Goal: Task Accomplishment & Management: Complete application form

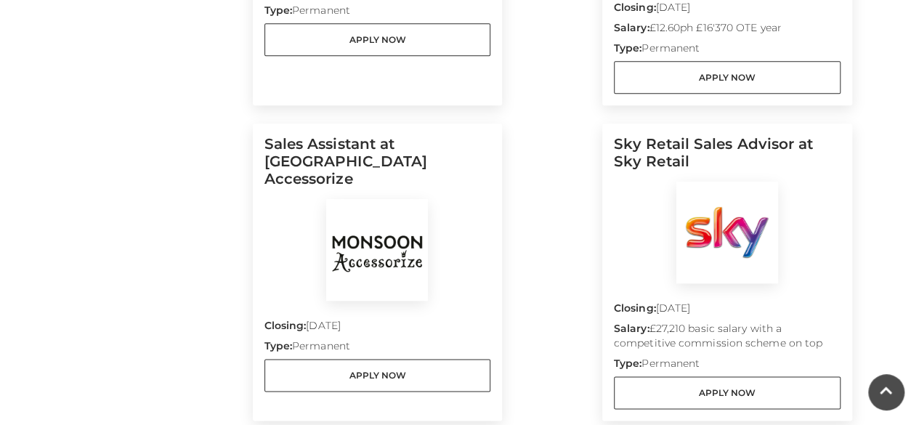
scroll to position [701, 0]
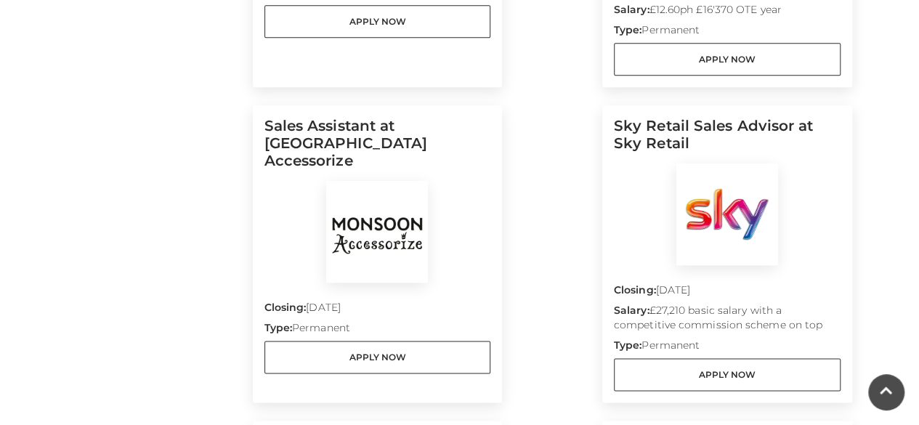
click at [757, 124] on h5 "Sky Retail Sales Advisor at Sky Retail" at bounding box center [727, 140] width 227 height 47
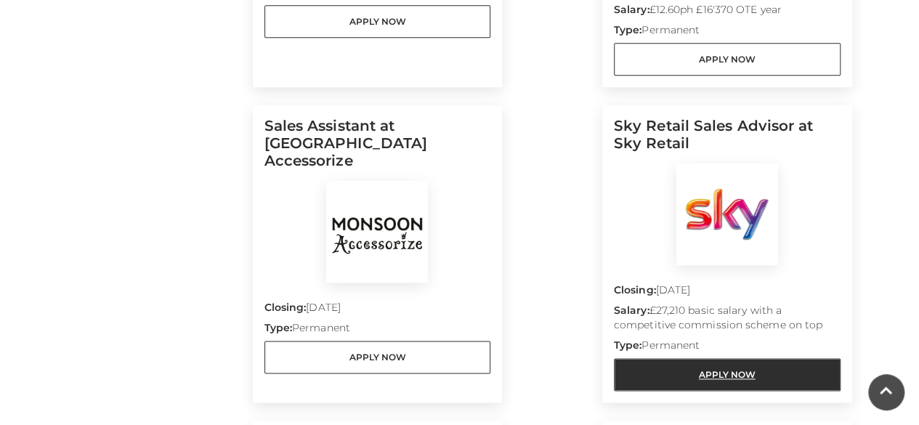
click at [733, 358] on link "Apply Now" at bounding box center [727, 374] width 227 height 33
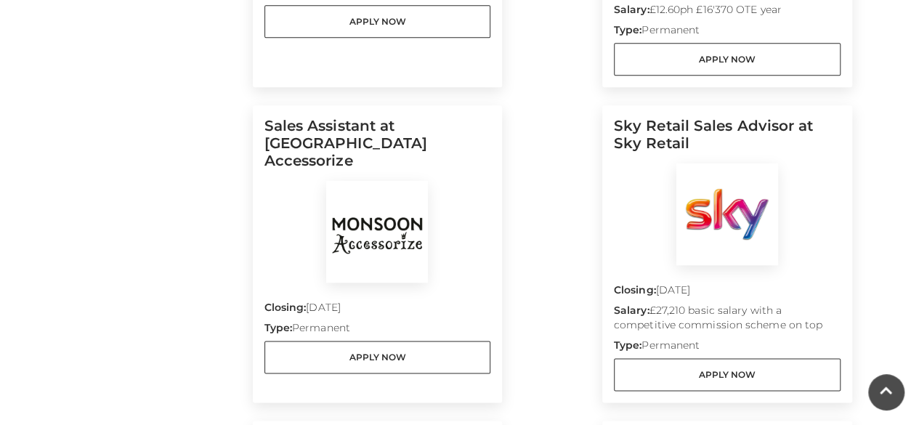
click at [834, 105] on div "Sky Retail Sales Advisor at Sky Retail Closing: [DATE] Salary: £27,210 basic sa…" at bounding box center [728, 253] width 250 height 297
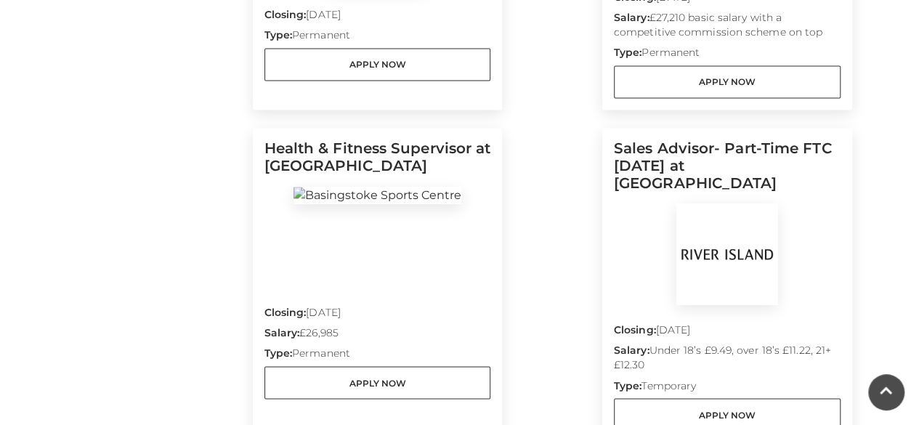
scroll to position [987, 0]
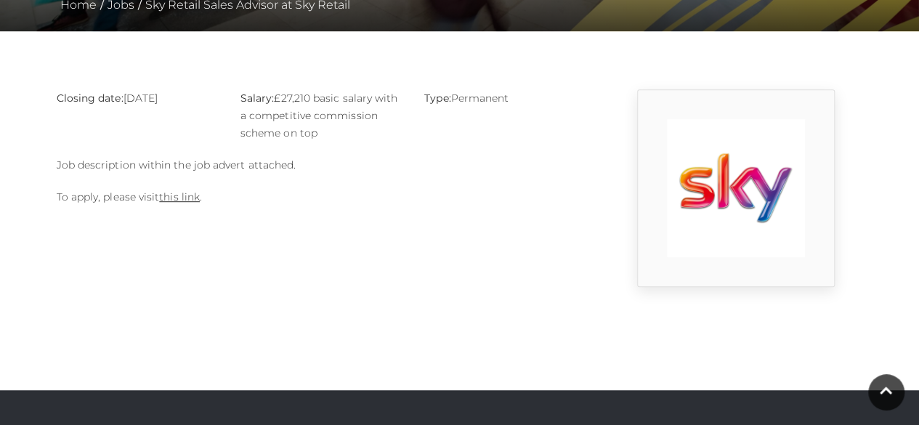
scroll to position [340, 0]
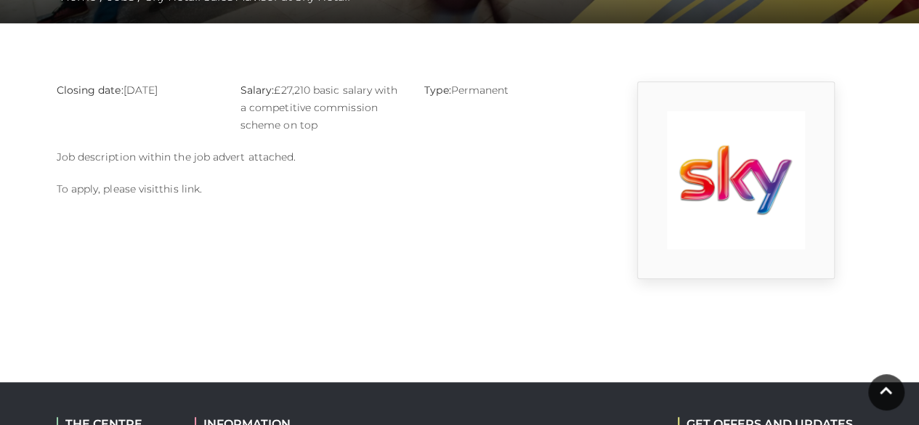
click at [182, 188] on link "this link" at bounding box center [179, 188] width 41 height 13
